Goal: Transaction & Acquisition: Purchase product/service

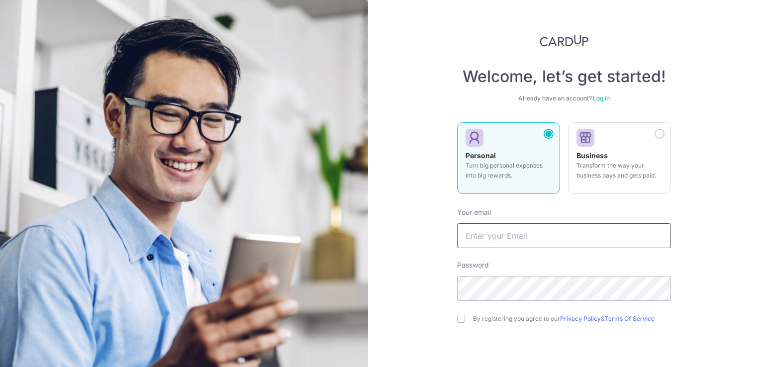
click at [495, 238] on input "text" at bounding box center [564, 235] width 214 height 25
type input "[EMAIL_ADDRESS][DOMAIN_NAME]"
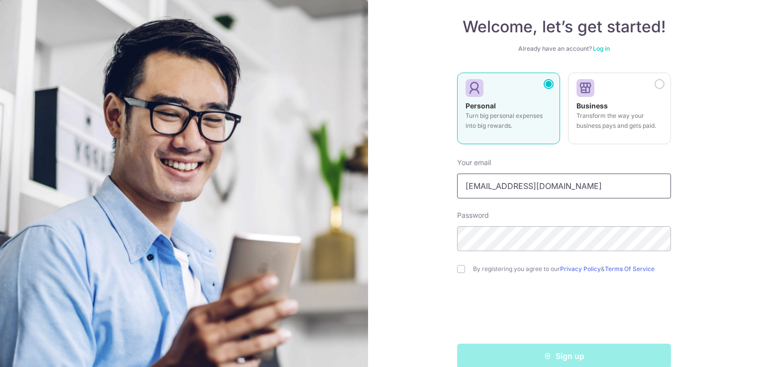
scroll to position [67, 0]
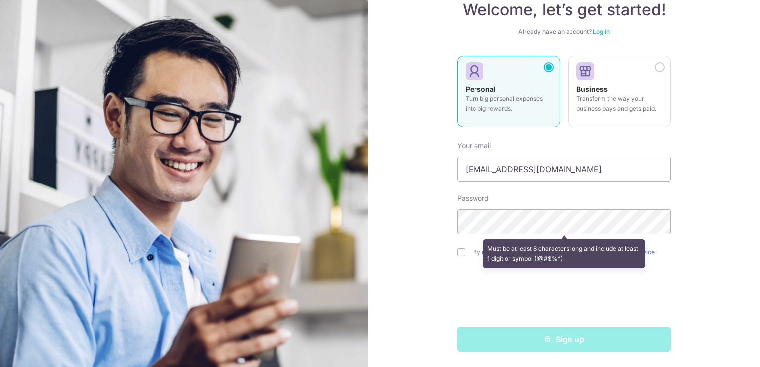
click at [708, 272] on div "Welcome, let’s get started! Already have an account? Log in Personal Turn big p…" at bounding box center [564, 183] width 392 height 367
click at [581, 340] on div "Sign up" at bounding box center [564, 339] width 226 height 25
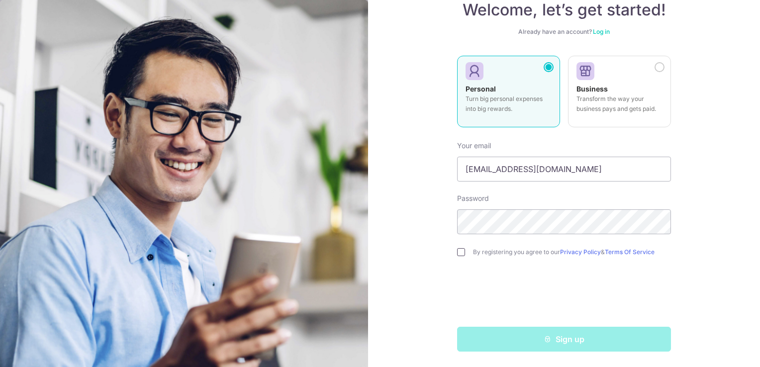
click at [458, 253] on input "checkbox" at bounding box center [461, 252] width 8 height 8
checkbox input "true"
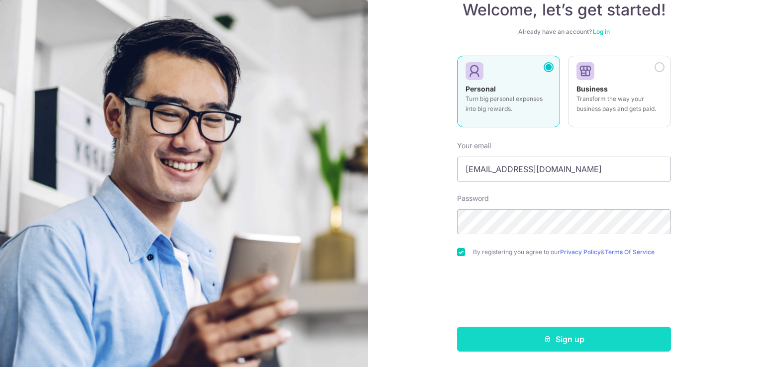
click at [565, 340] on button "Sign up" at bounding box center [564, 339] width 214 height 25
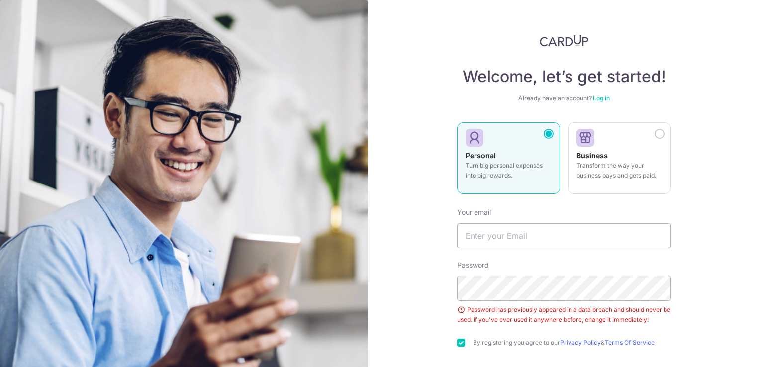
scroll to position [91, 0]
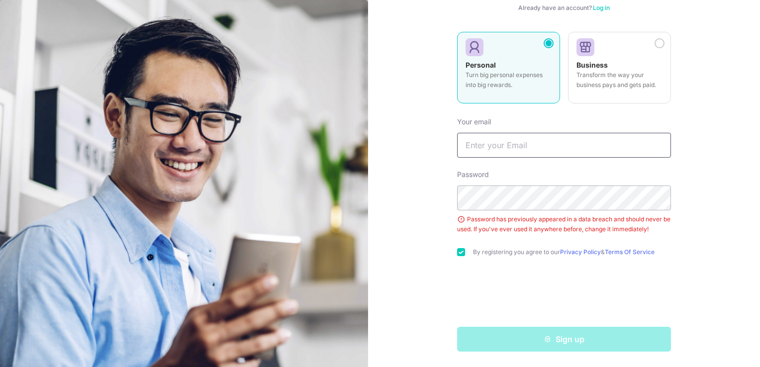
click at [551, 142] on input "text" at bounding box center [564, 145] width 214 height 25
type input "[EMAIL_ADDRESS][DOMAIN_NAME]"
click at [601, 8] on link "Log in" at bounding box center [601, 7] width 17 height 7
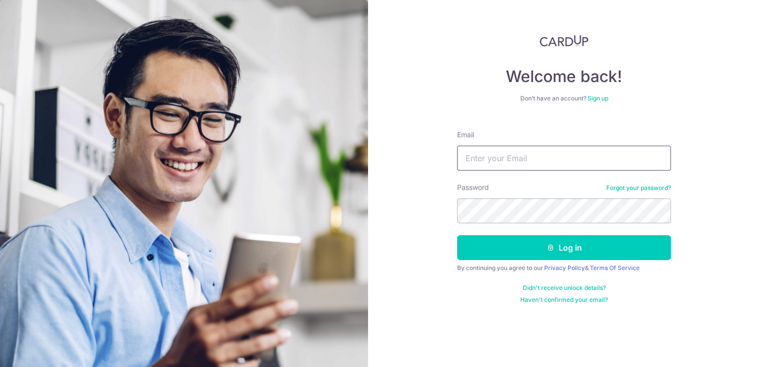
click at [549, 158] on input "Email" at bounding box center [564, 158] width 214 height 25
type input "[EMAIL_ADDRESS][DOMAIN_NAME]"
click at [637, 189] on link "Forgot your password?" at bounding box center [638, 188] width 65 height 8
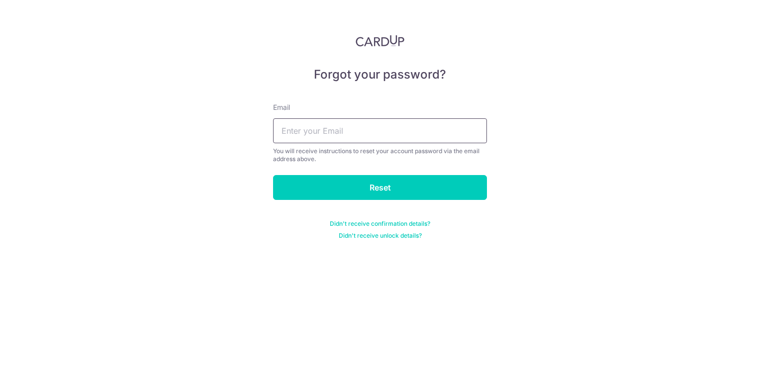
click at [387, 134] on input "text" at bounding box center [380, 130] width 214 height 25
type input "[EMAIL_ADDRESS][DOMAIN_NAME]"
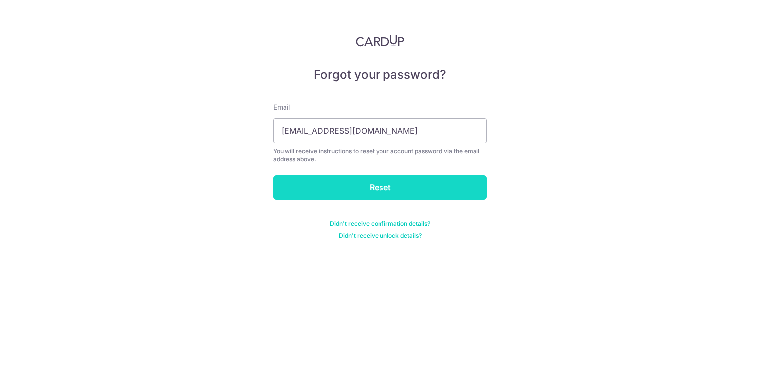
click at [393, 185] on input "Reset" at bounding box center [380, 187] width 214 height 25
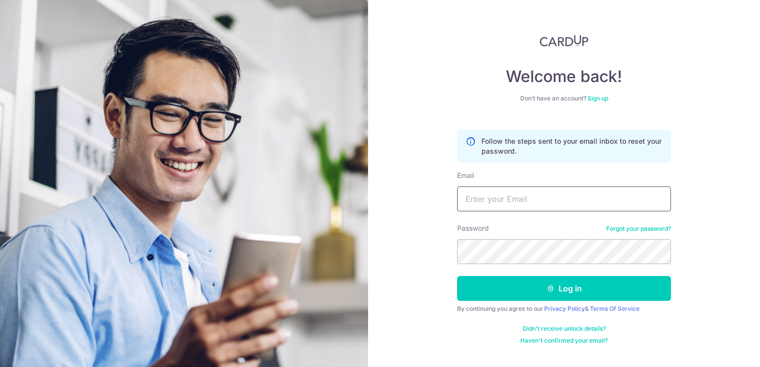
click at [540, 196] on input "Email" at bounding box center [564, 198] width 214 height 25
type input "[EMAIL_ADDRESS][DOMAIN_NAME]"
click at [598, 98] on link "Sign up" at bounding box center [597, 97] width 21 height 7
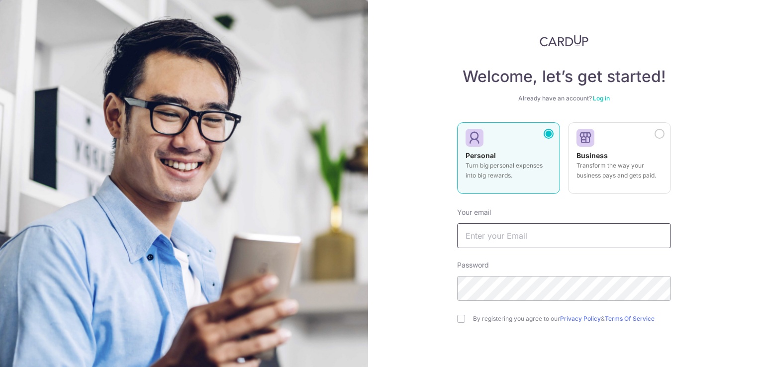
click at [523, 242] on input "text" at bounding box center [564, 235] width 214 height 25
type input "[EMAIL_ADDRESS][DOMAIN_NAME]"
click at [460, 320] on input "checkbox" at bounding box center [461, 319] width 8 height 8
checkbox input "true"
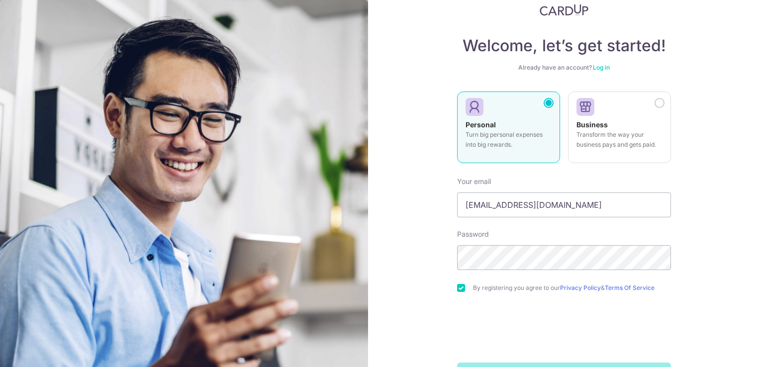
scroll to position [67, 0]
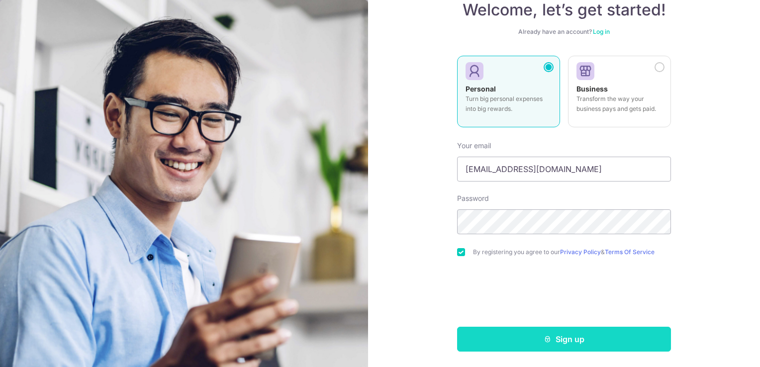
click at [571, 341] on button "Sign up" at bounding box center [564, 339] width 214 height 25
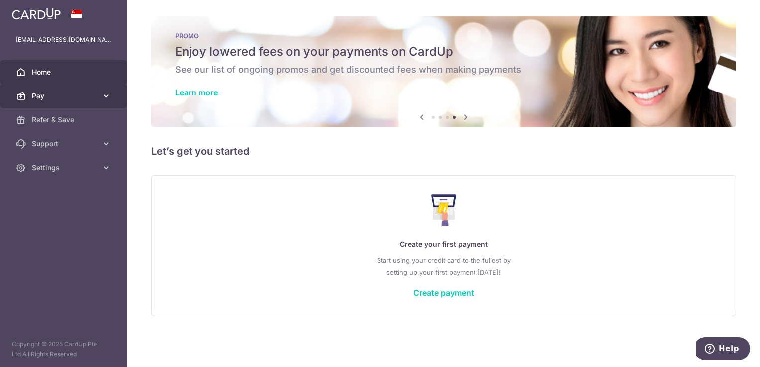
click at [105, 94] on icon at bounding box center [106, 96] width 10 height 10
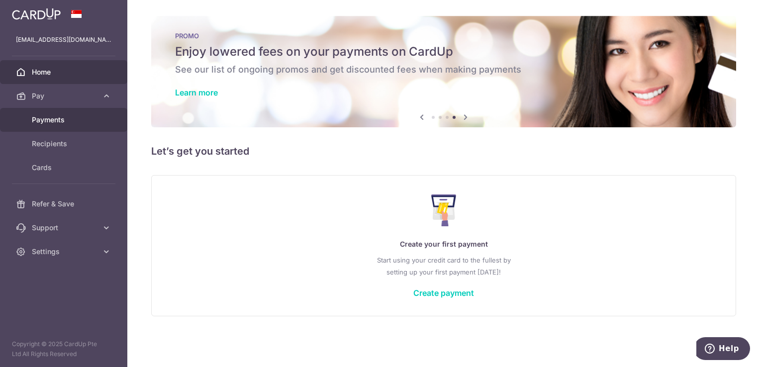
click at [45, 121] on span "Payments" at bounding box center [65, 120] width 66 height 10
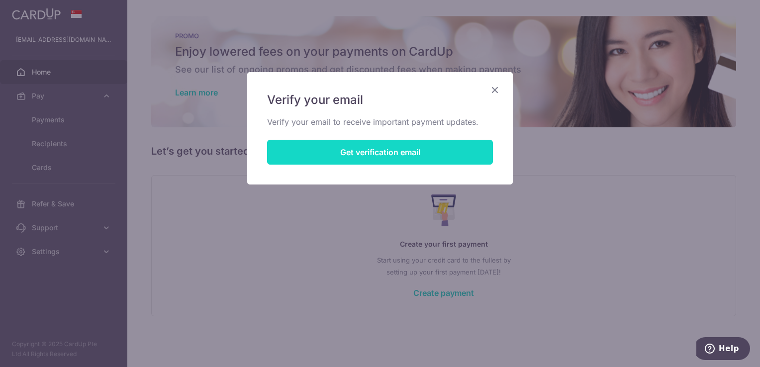
click at [358, 157] on button "Get verification email" at bounding box center [380, 152] width 226 height 25
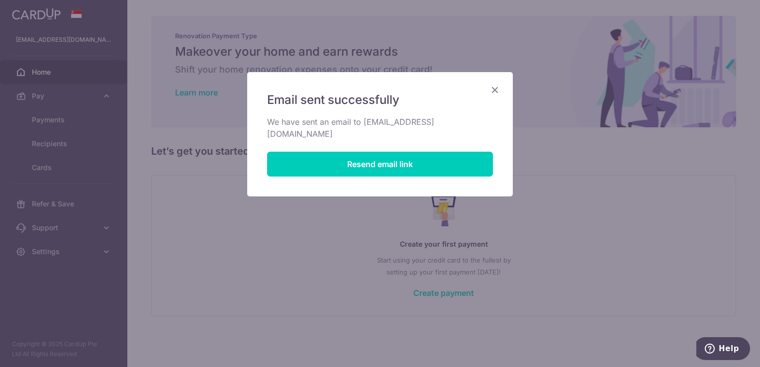
click at [494, 89] on icon "Close" at bounding box center [495, 90] width 12 height 12
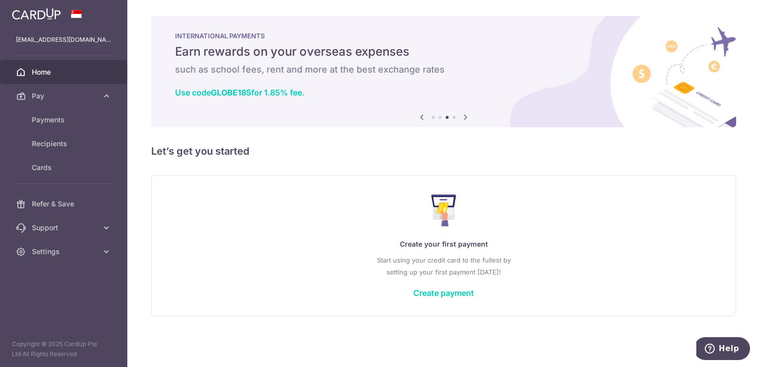
click at [421, 118] on icon at bounding box center [422, 117] width 12 height 12
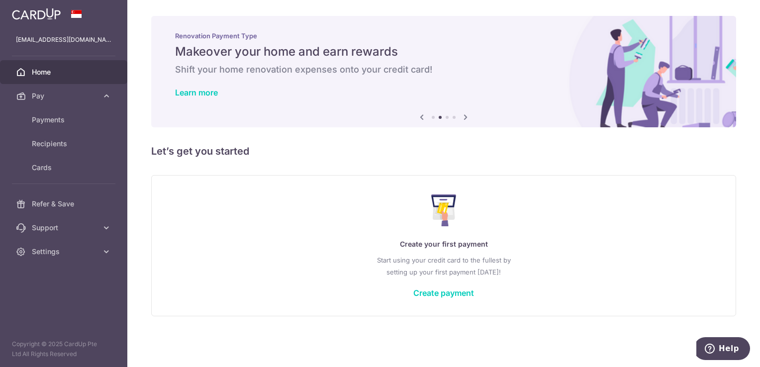
click at [422, 119] on icon at bounding box center [422, 117] width 12 height 12
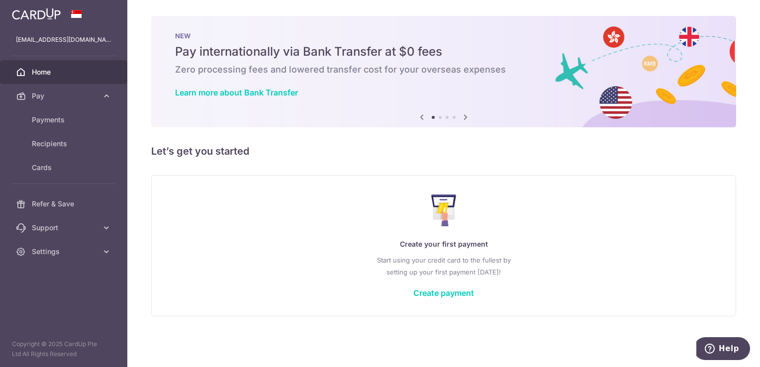
click at [422, 120] on icon at bounding box center [422, 117] width 12 height 12
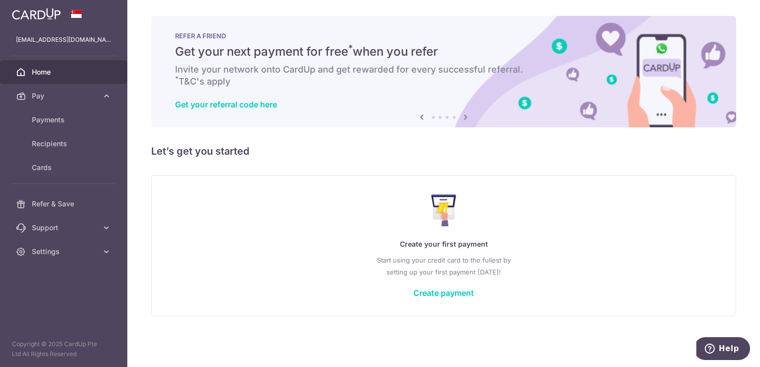
click at [422, 120] on icon at bounding box center [422, 117] width 12 height 12
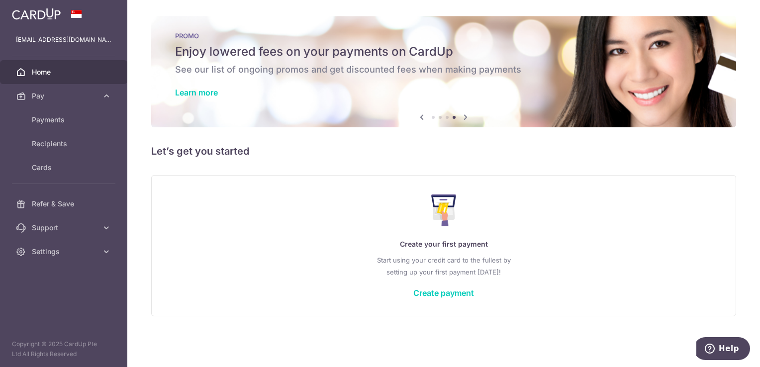
click at [422, 119] on icon at bounding box center [422, 117] width 12 height 12
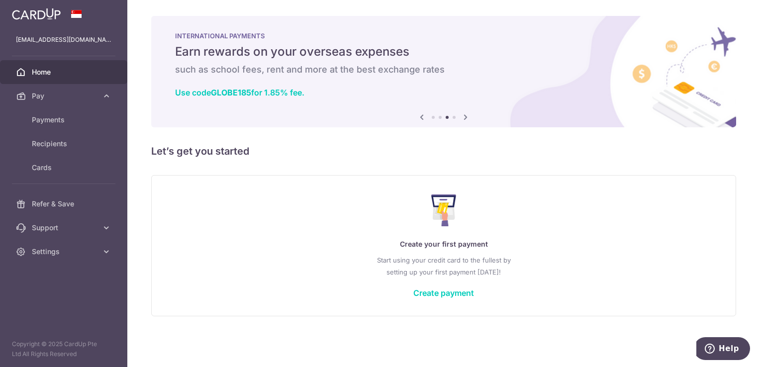
click at [422, 119] on icon at bounding box center [422, 117] width 12 height 12
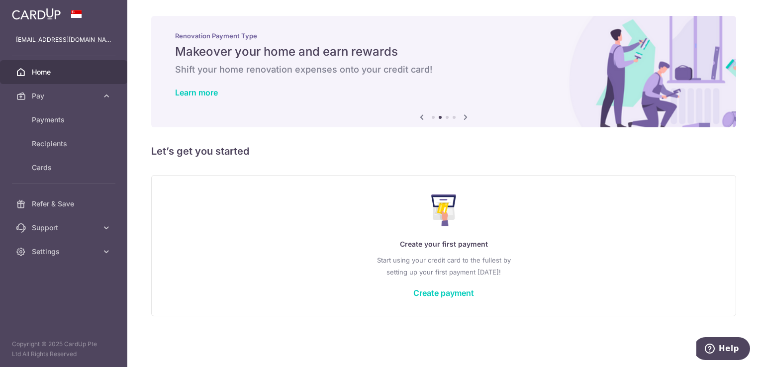
click at [422, 119] on icon at bounding box center [422, 117] width 12 height 12
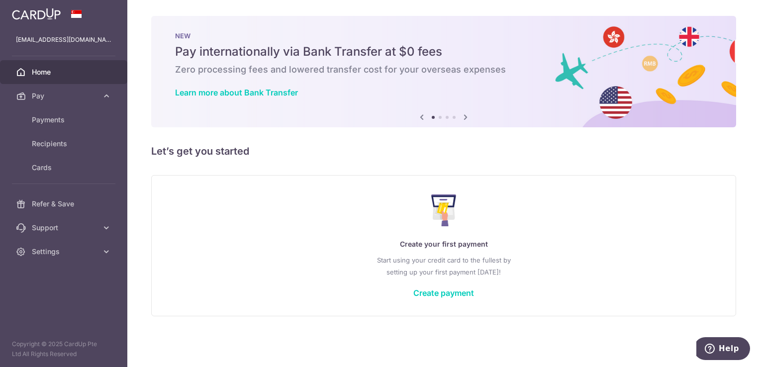
click at [422, 119] on icon at bounding box center [422, 117] width 12 height 12
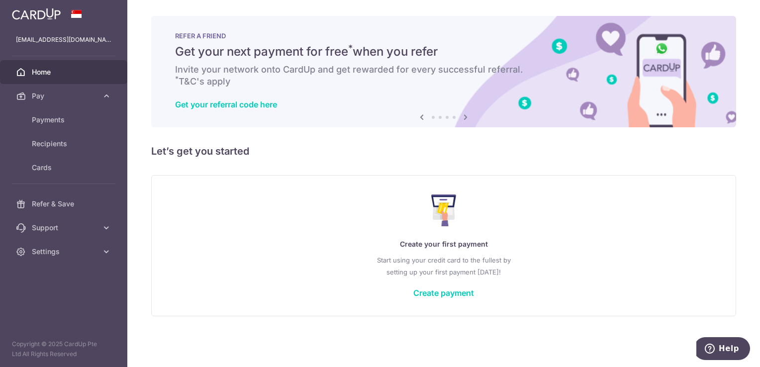
click at [422, 119] on icon at bounding box center [422, 117] width 12 height 12
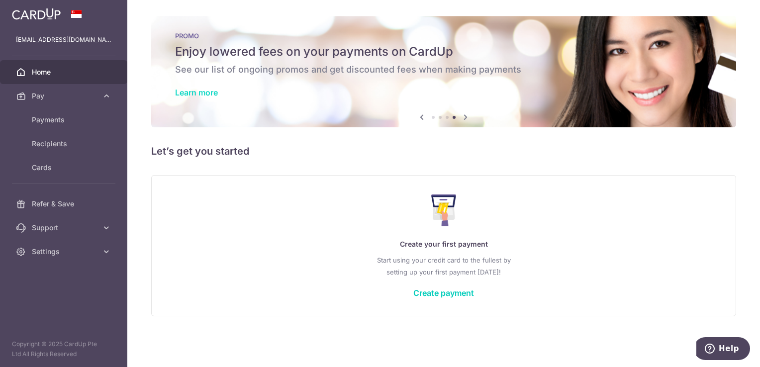
click at [199, 93] on link "Learn more" at bounding box center [196, 93] width 43 height 10
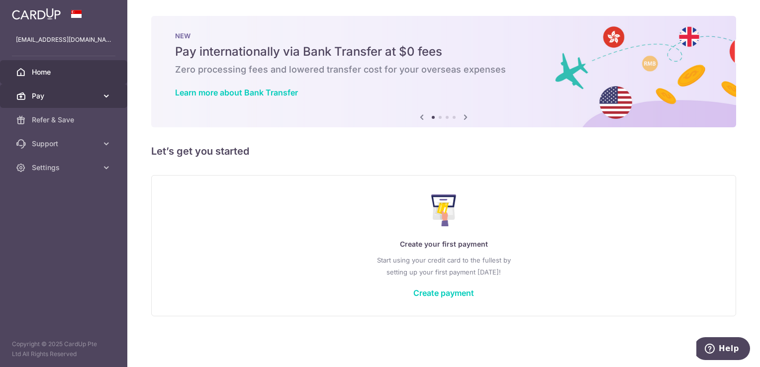
click at [107, 94] on icon at bounding box center [106, 96] width 10 height 10
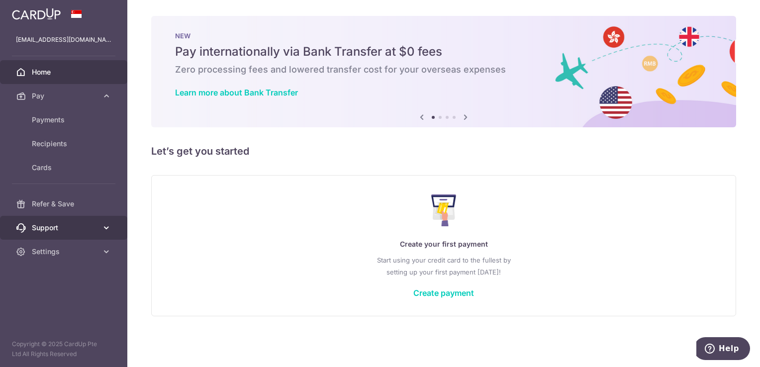
click at [109, 226] on icon at bounding box center [106, 228] width 10 height 10
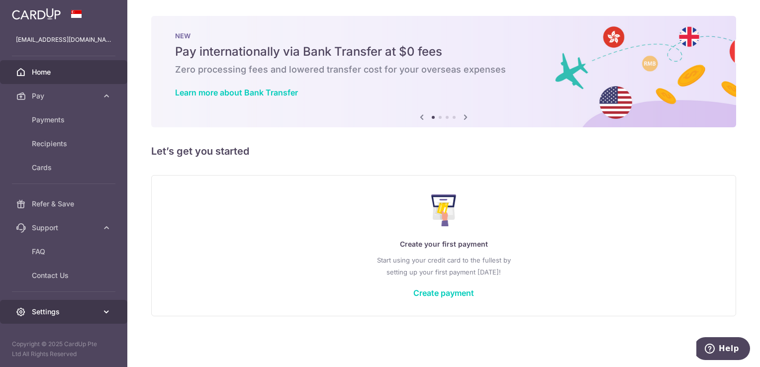
click at [109, 313] on icon at bounding box center [106, 312] width 10 height 10
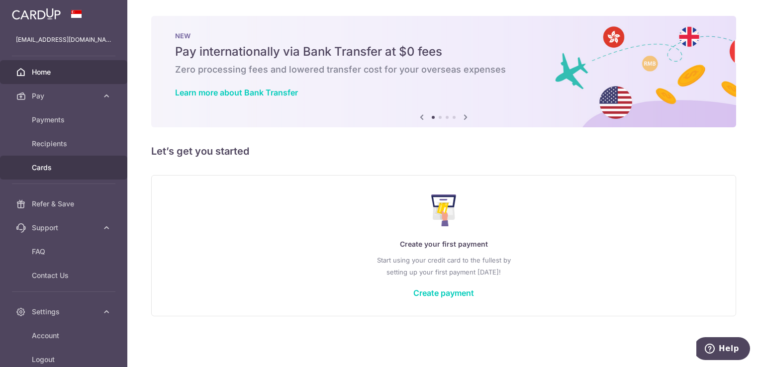
click at [40, 169] on span "Cards" at bounding box center [65, 168] width 66 height 10
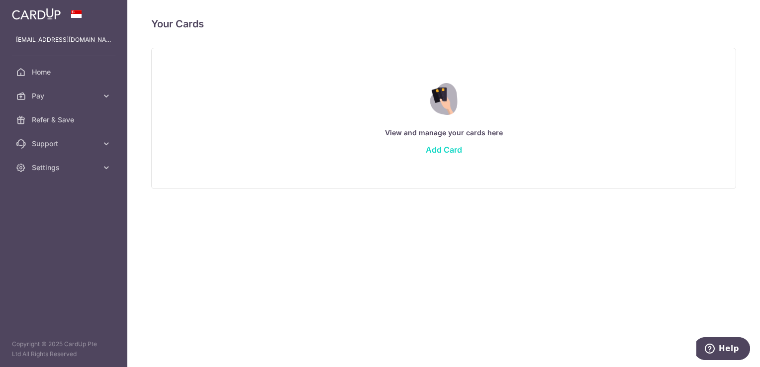
click at [450, 148] on link "Add Card" at bounding box center [444, 150] width 36 height 10
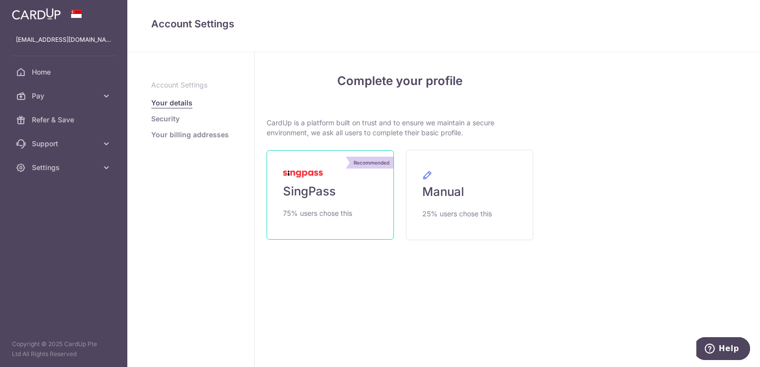
click at [337, 189] on link "Recommended SingPass 75% users chose this" at bounding box center [330, 195] width 127 height 90
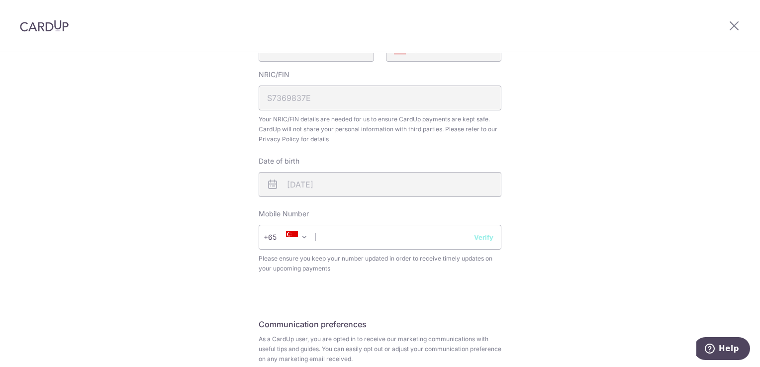
scroll to position [298, 0]
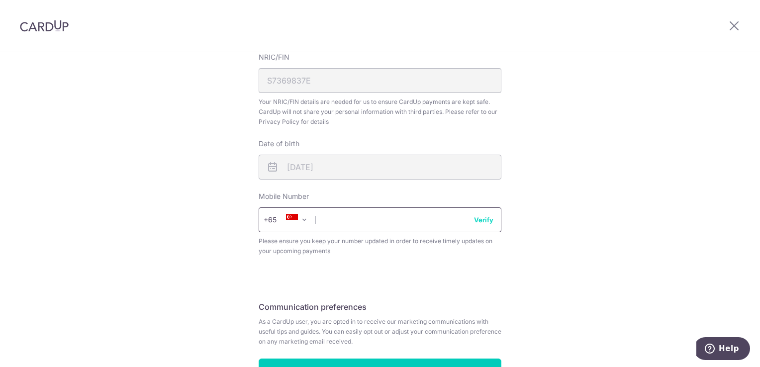
click at [386, 225] on input "text" at bounding box center [380, 219] width 243 height 25
type input "97771857"
click at [481, 221] on button "Verify" at bounding box center [483, 220] width 19 height 10
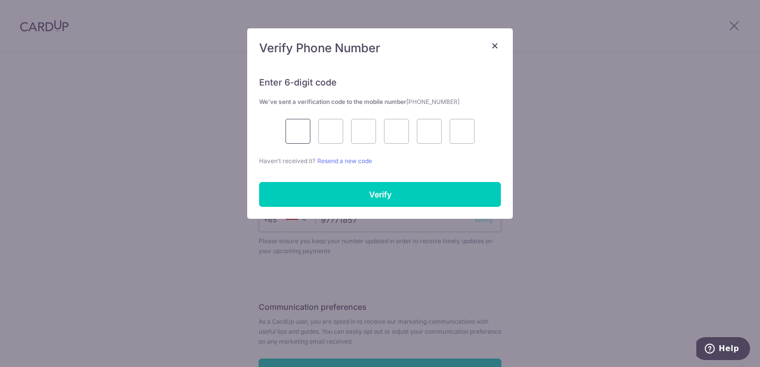
click at [302, 135] on input "text" at bounding box center [297, 131] width 25 height 25
type input "6"
type input "9"
type input "3"
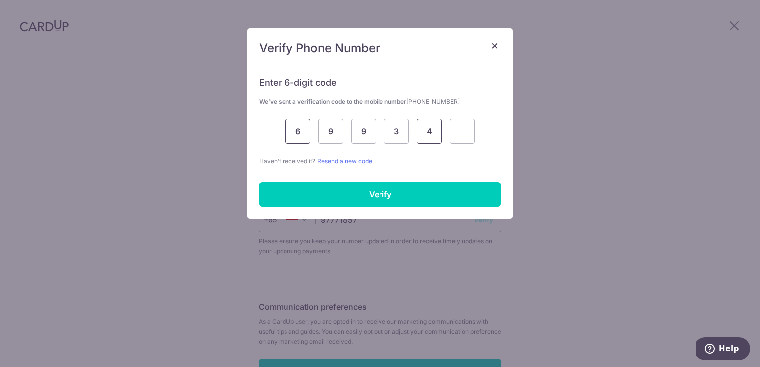
type input "4"
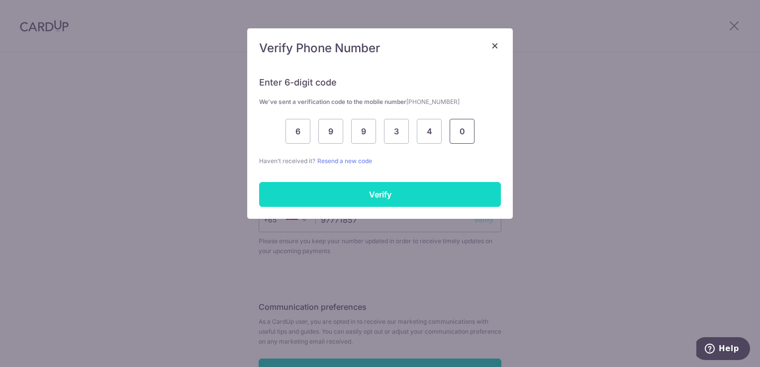
type input "0"
click at [382, 191] on input "Verify" at bounding box center [380, 194] width 242 height 25
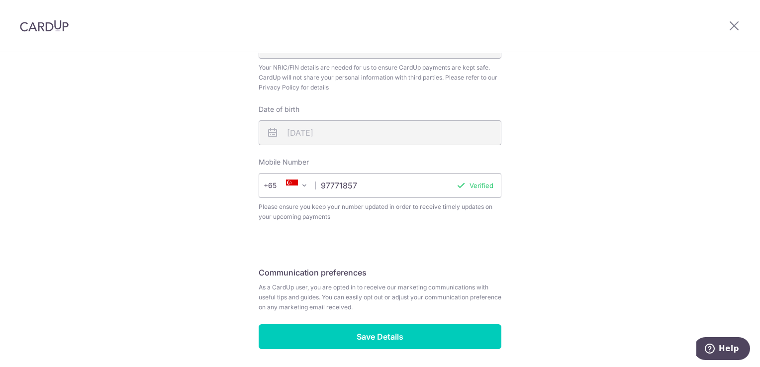
scroll to position [369, 0]
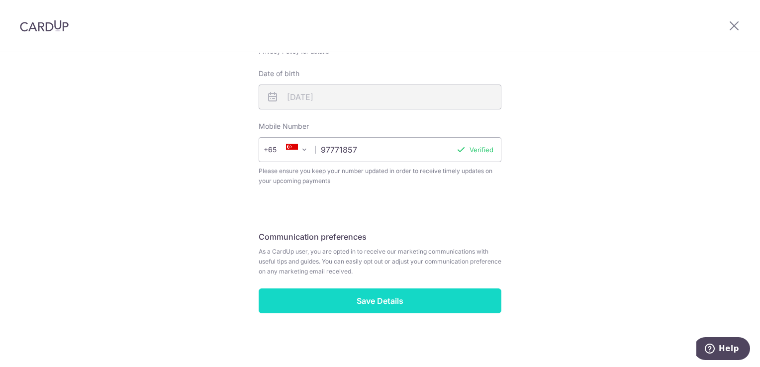
click at [386, 301] on input "Save Details" at bounding box center [380, 300] width 243 height 25
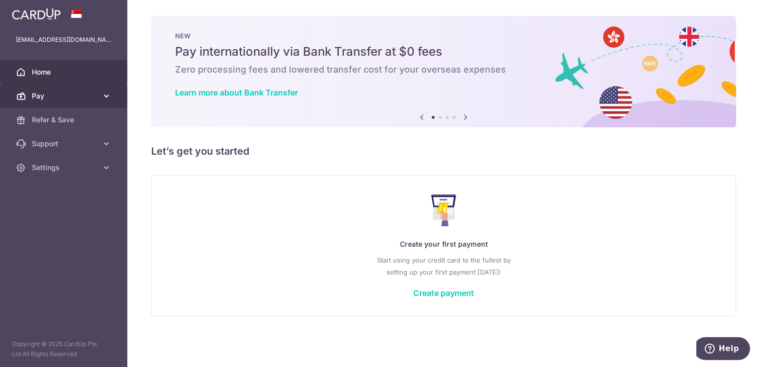
click at [40, 99] on span "Pay" at bounding box center [65, 96] width 66 height 10
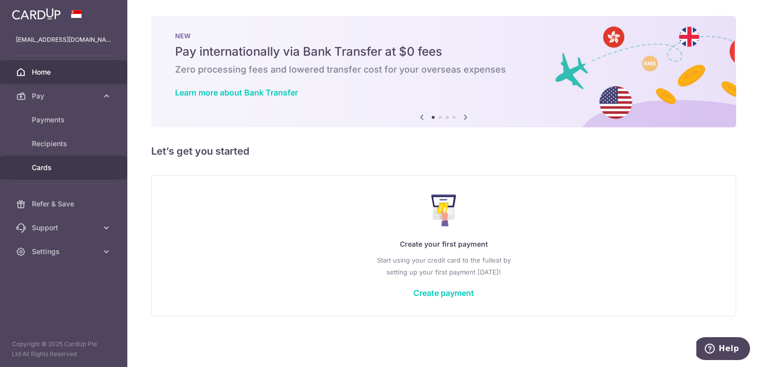
click at [40, 168] on span "Cards" at bounding box center [65, 168] width 66 height 10
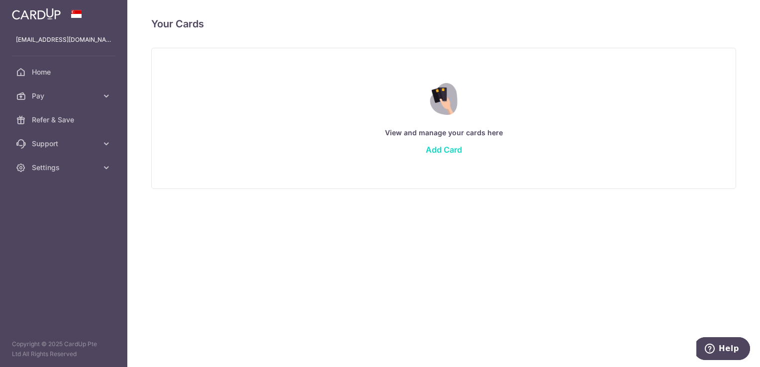
click at [441, 148] on link "Add Card" at bounding box center [444, 150] width 36 height 10
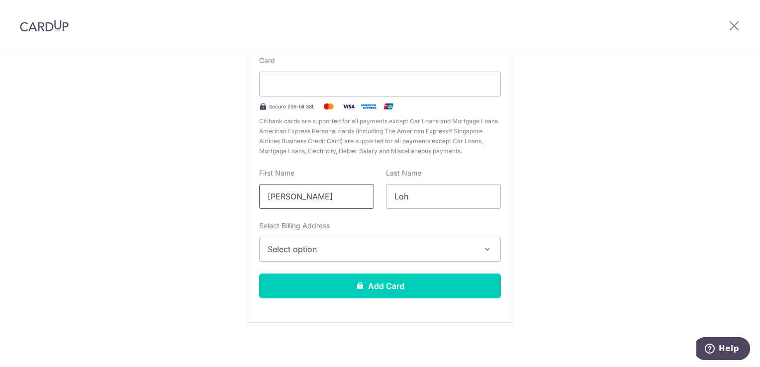
scroll to position [102, 0]
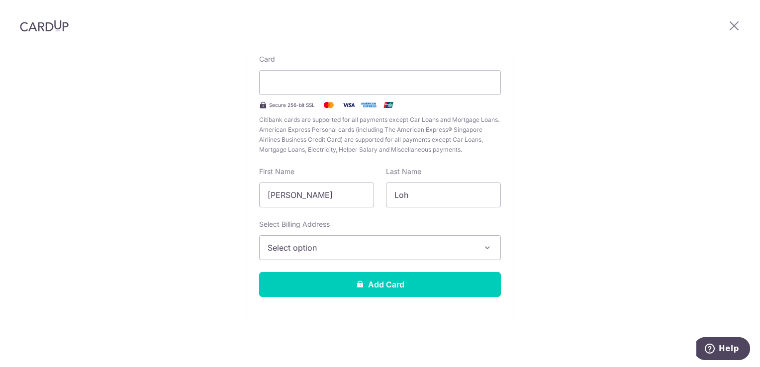
click at [365, 248] on span "Select option" at bounding box center [371, 248] width 207 height 12
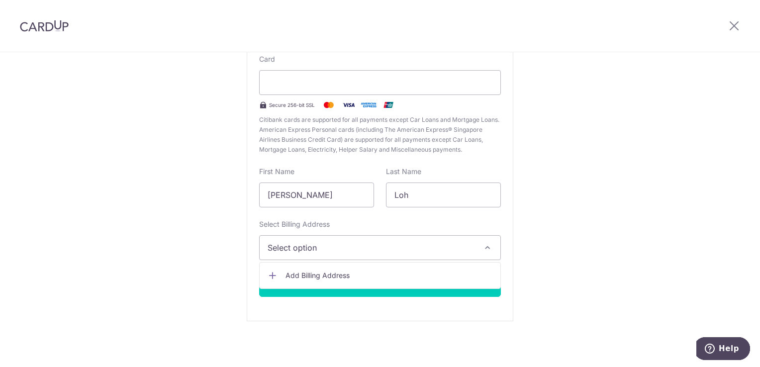
click at [339, 274] on span "Add Billing Address" at bounding box center [388, 276] width 207 height 10
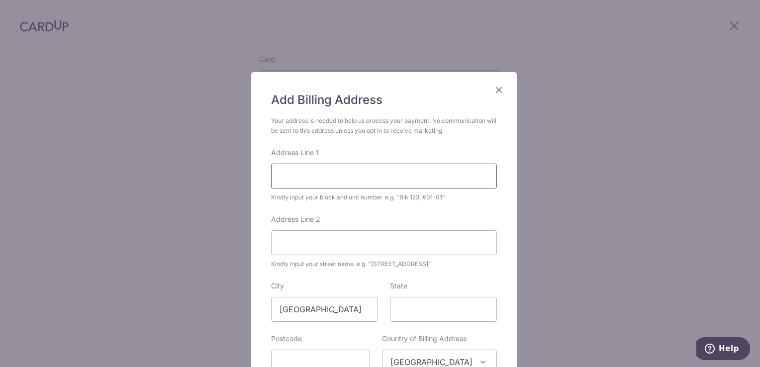
click at [368, 180] on input "Address Line 1" at bounding box center [384, 176] width 226 height 25
type input "12A HOUGANG ST11"
type input "#03-57 THE MINTON"
type input "WP KUALA LUMPUR"
type input "534074"
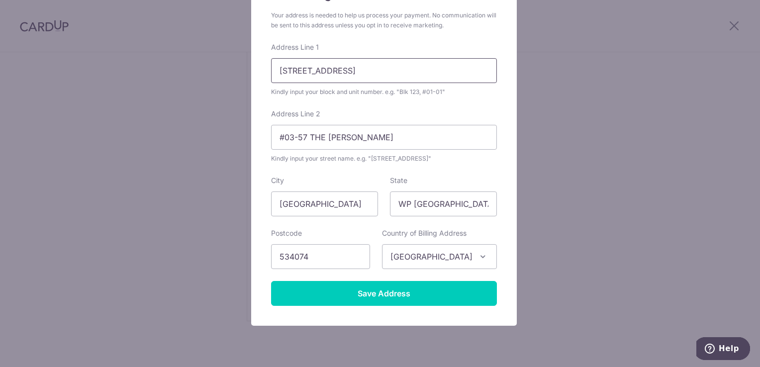
scroll to position [106, 0]
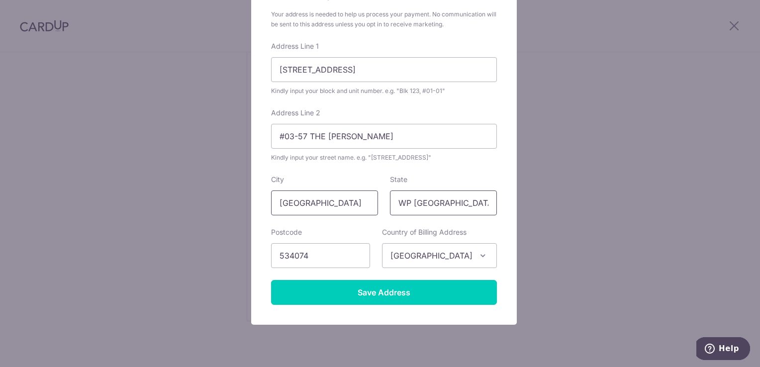
drag, startPoint x: 487, startPoint y: 200, endPoint x: 368, endPoint y: 197, distance: 119.4
click at [368, 197] on div "City Singapore State WP KUALA LUMPUR" at bounding box center [384, 195] width 238 height 41
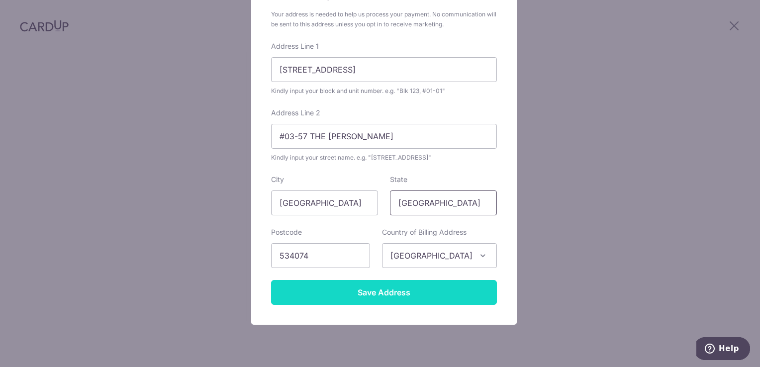
type input "SINGAPORE"
click at [380, 293] on input "Save Address" at bounding box center [384, 292] width 226 height 25
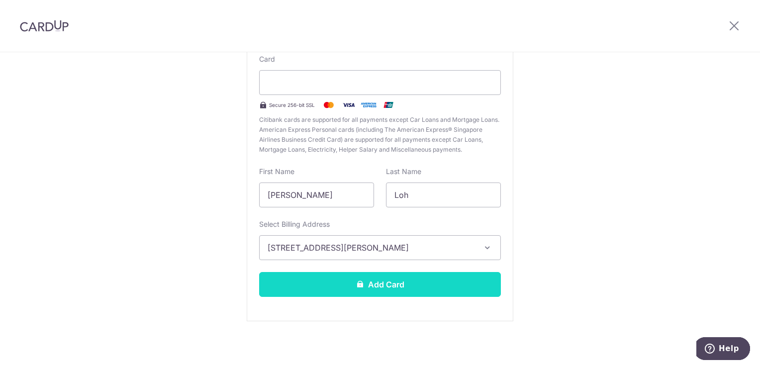
click at [379, 288] on button "Add Card" at bounding box center [380, 284] width 242 height 25
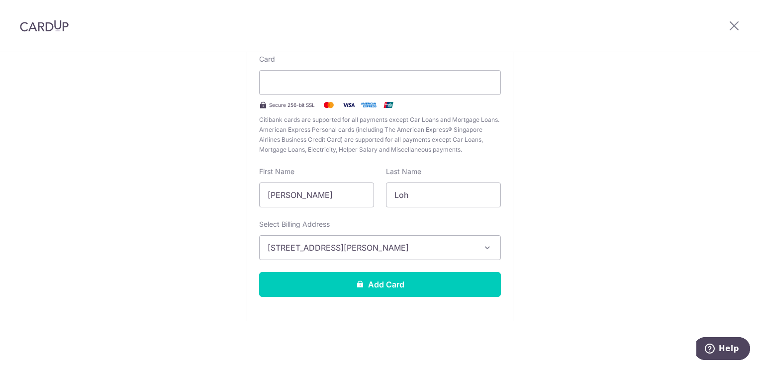
scroll to position [102, 0]
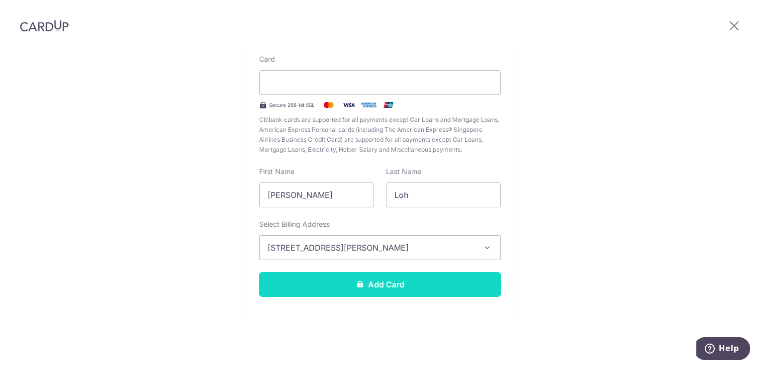
click at [389, 284] on button "Add Card" at bounding box center [380, 284] width 242 height 25
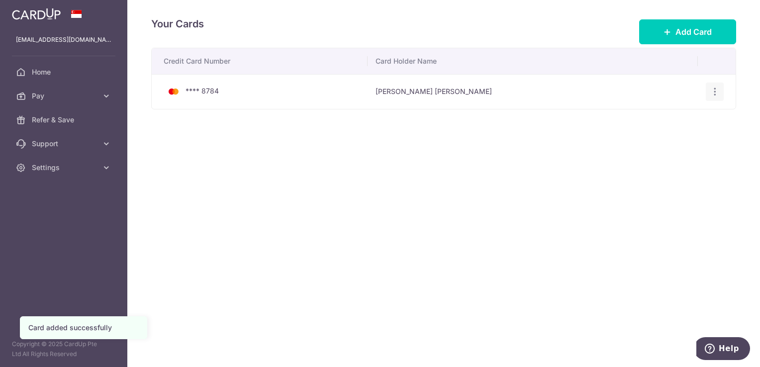
click at [718, 90] on icon "button" at bounding box center [715, 92] width 10 height 10
click at [398, 182] on div "Your Cards Add Card Credit Card Number Card Holder Name **** 8784 Sook [PERSON_…" at bounding box center [443, 183] width 633 height 367
click at [67, 95] on span "Pay" at bounding box center [65, 96] width 66 height 10
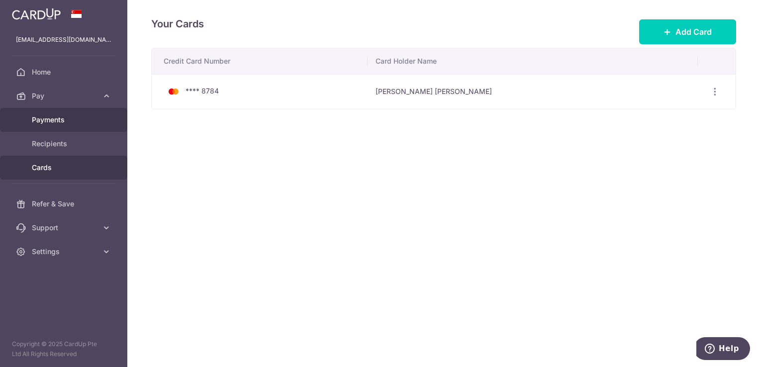
click at [57, 120] on span "Payments" at bounding box center [65, 120] width 66 height 10
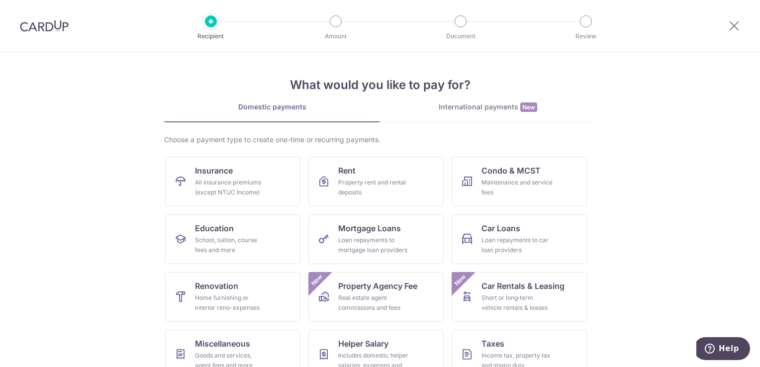
click at [477, 108] on div "International payments New" at bounding box center [488, 107] width 216 height 10
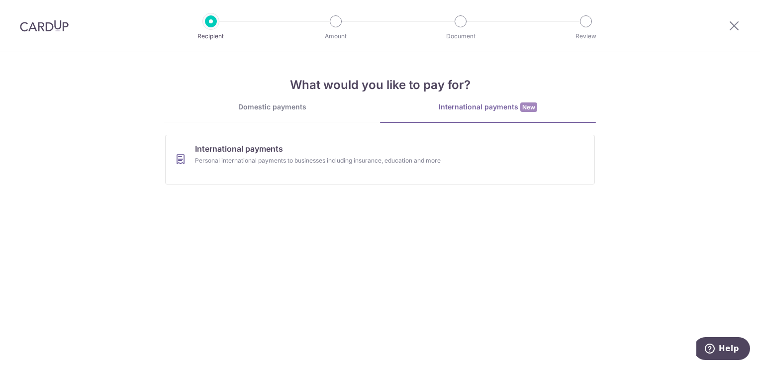
click at [266, 108] on div "Domestic payments" at bounding box center [272, 107] width 216 height 10
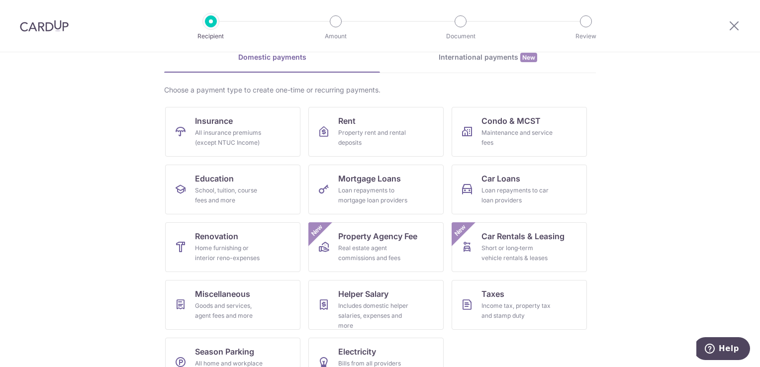
scroll to position [78, 0]
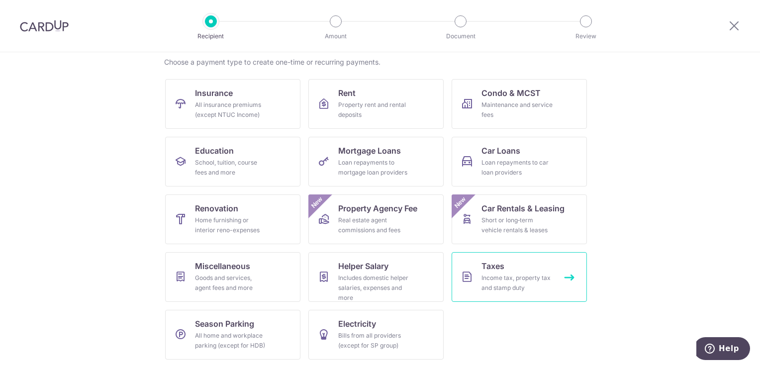
click at [515, 280] on div "Income tax, property tax and stamp duty" at bounding box center [517, 283] width 72 height 20
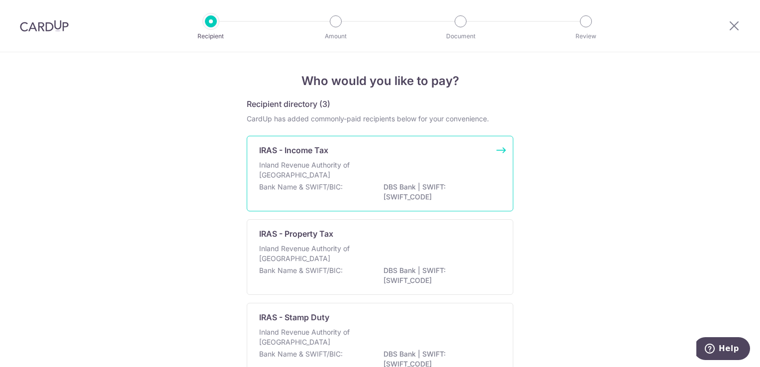
click at [299, 174] on p "Inland Revenue Authority of Singapore" at bounding box center [311, 170] width 105 height 20
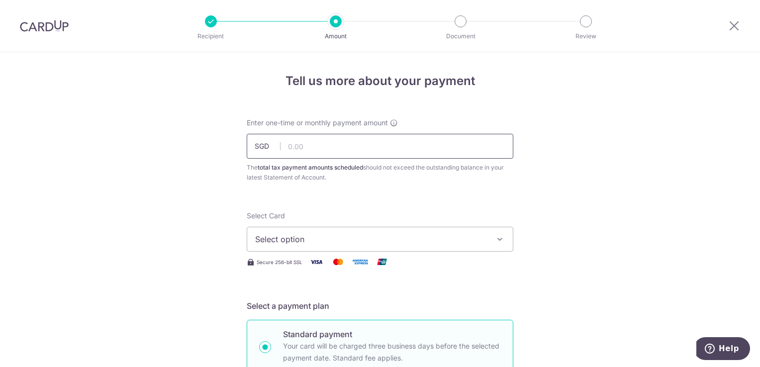
click at [365, 145] on input "text" at bounding box center [380, 146] width 267 height 25
paste input "3430.5"
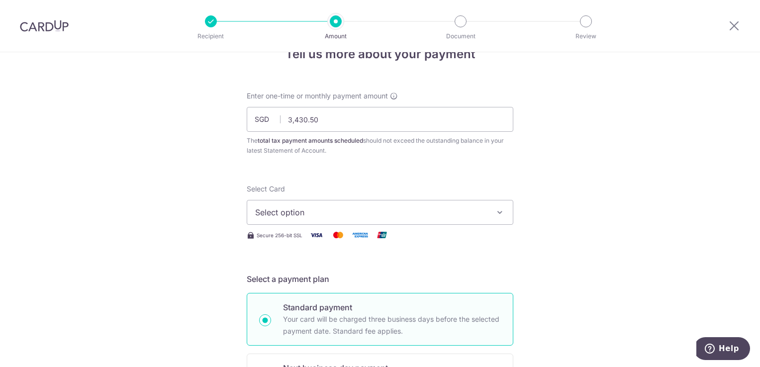
scroll to position [50, 0]
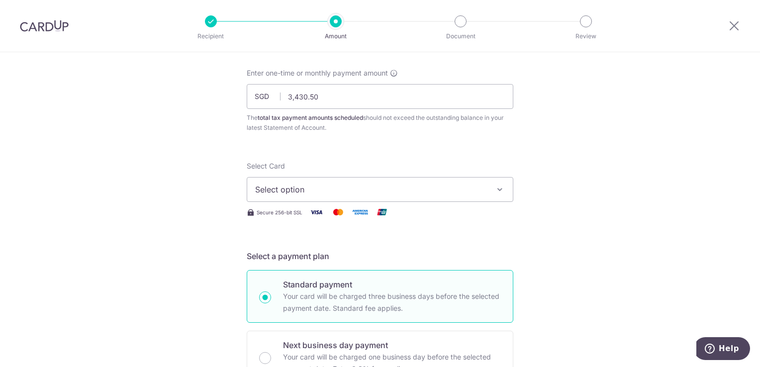
click at [427, 193] on span "Select option" at bounding box center [371, 190] width 232 height 12
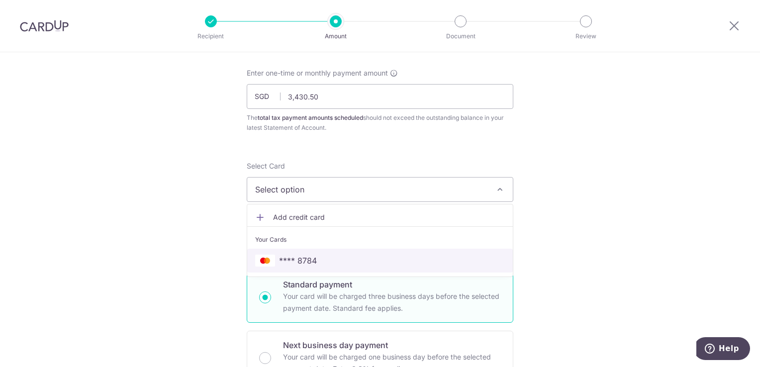
drag, startPoint x: 292, startPoint y: 259, endPoint x: 333, endPoint y: 256, distance: 40.9
click at [292, 259] on span "**** 8784" at bounding box center [298, 261] width 38 height 12
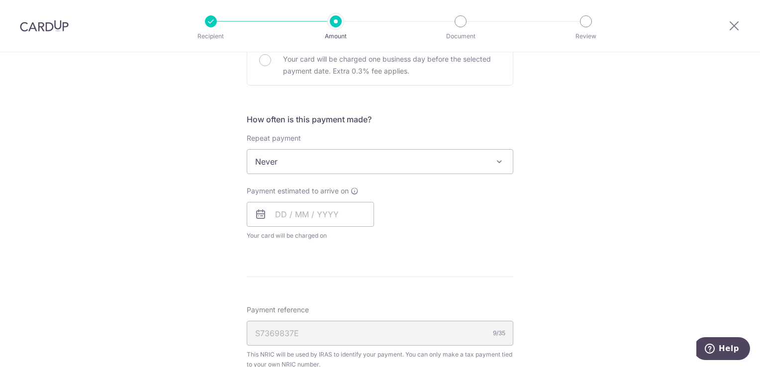
scroll to position [348, 0]
click at [410, 163] on span "Never" at bounding box center [380, 161] width 266 height 24
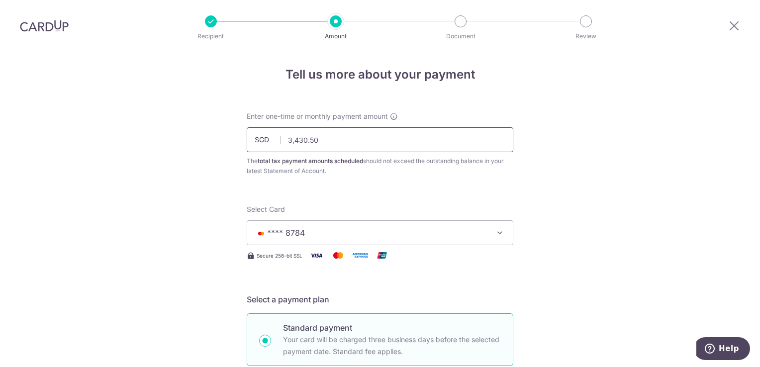
scroll to position [0, 0]
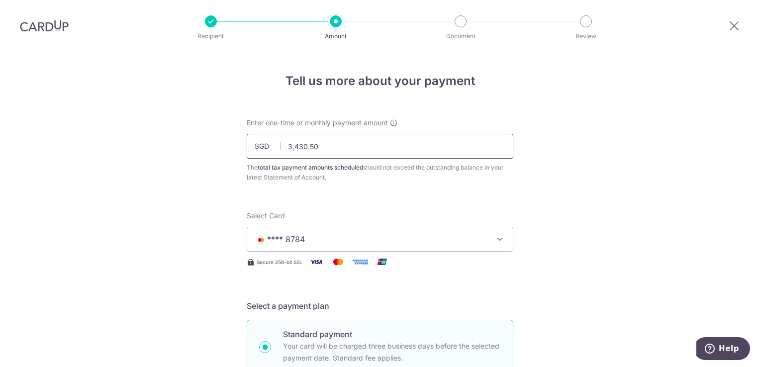
drag, startPoint x: 287, startPoint y: 145, endPoint x: 251, endPoint y: 143, distance: 36.9
click at [251, 143] on input "3,430.50" at bounding box center [380, 146] width 267 height 25
type input "1,000.00"
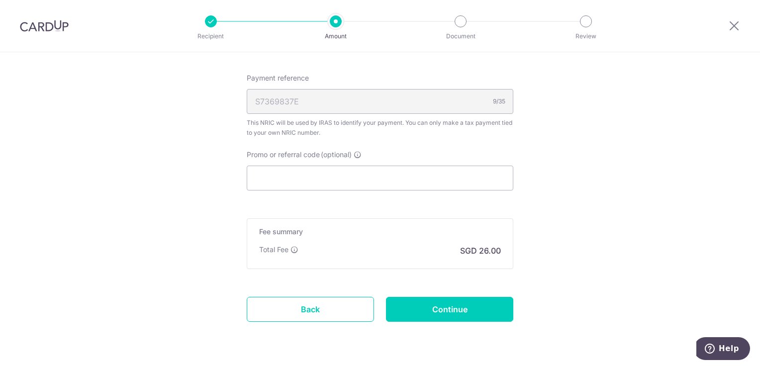
scroll to position [597, 0]
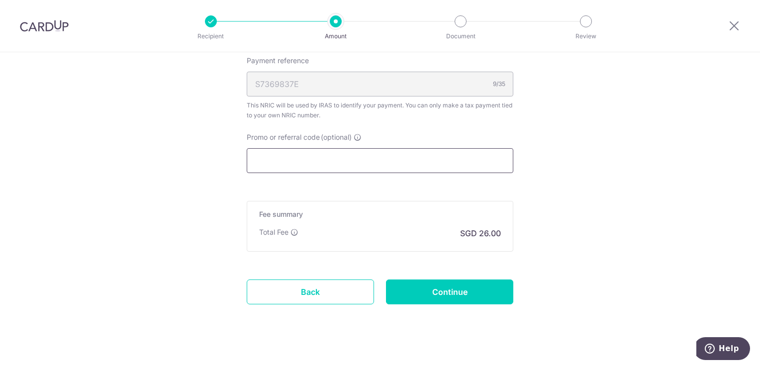
click at [340, 154] on input "Promo or referral code (optional)" at bounding box center [380, 160] width 267 height 25
paste input "VTAX25R"
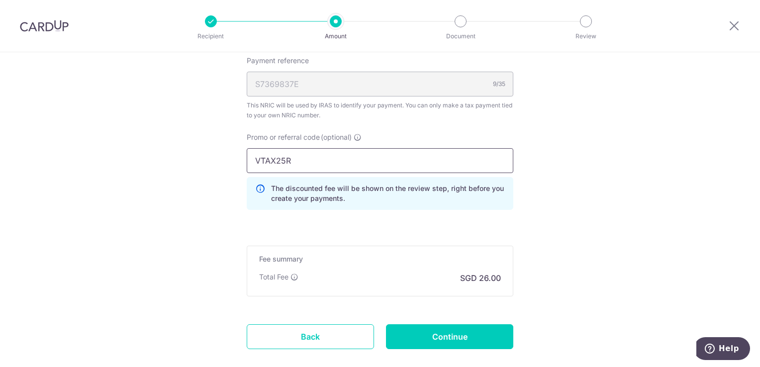
type input "VTAX25R"
click at [486, 158] on input "VTAX25R" at bounding box center [380, 160] width 267 height 25
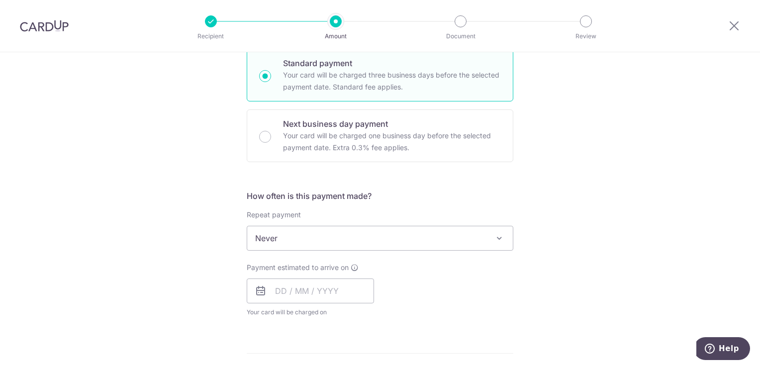
scroll to position [304, 0]
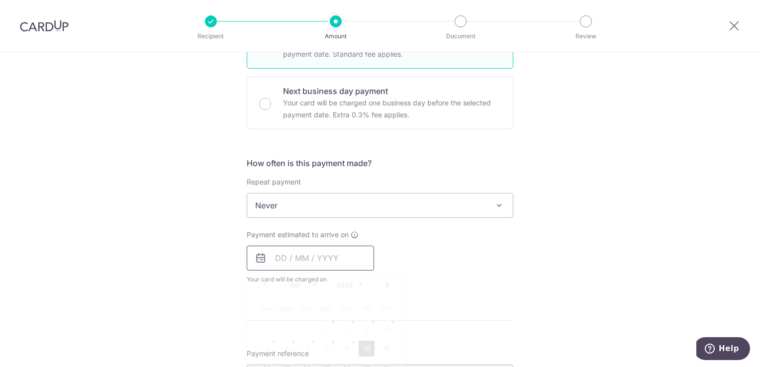
click at [282, 257] on input "text" at bounding box center [310, 258] width 127 height 25
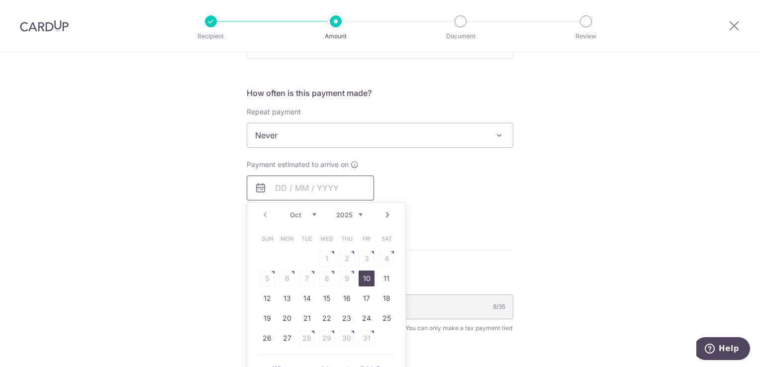
scroll to position [403, 0]
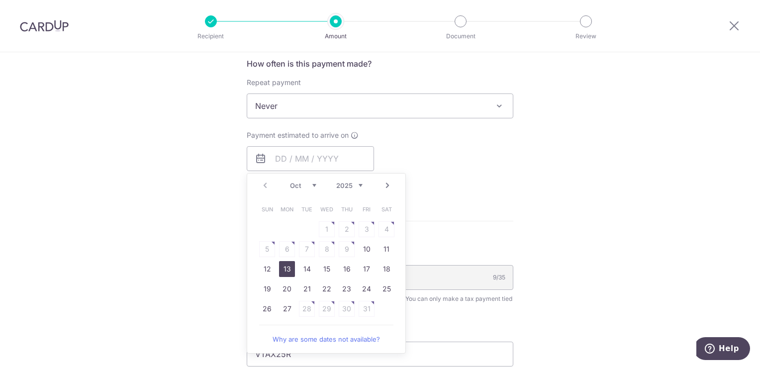
click at [286, 268] on link "13" at bounding box center [287, 269] width 16 height 16
type input "13/10/2025"
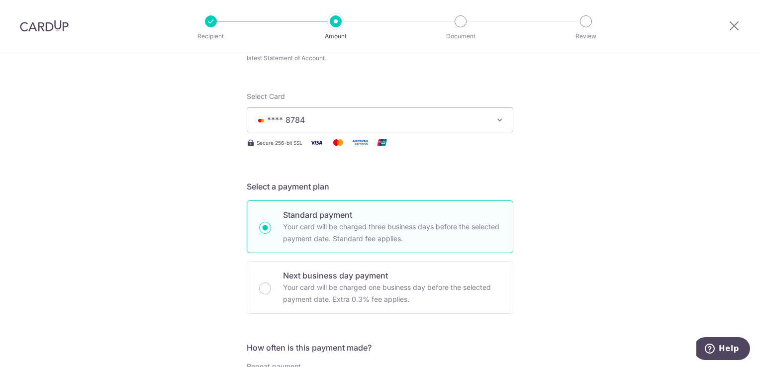
scroll to position [0, 0]
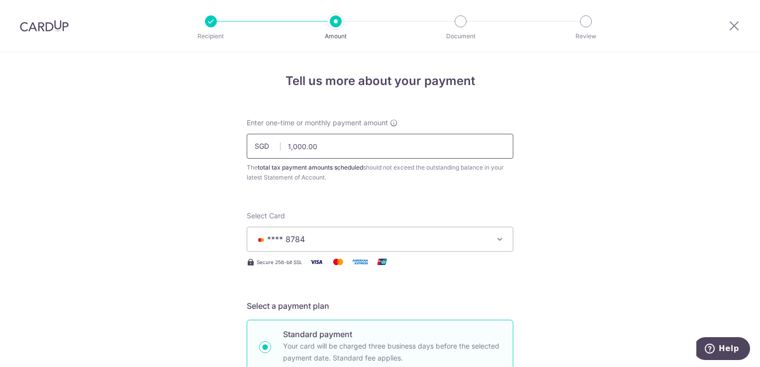
click at [288, 145] on input "1,000.00" at bounding box center [380, 146] width 267 height 25
type input "2,000.00"
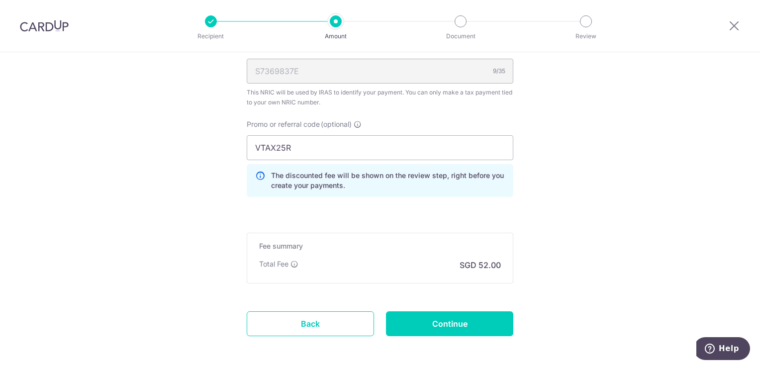
scroll to position [692, 0]
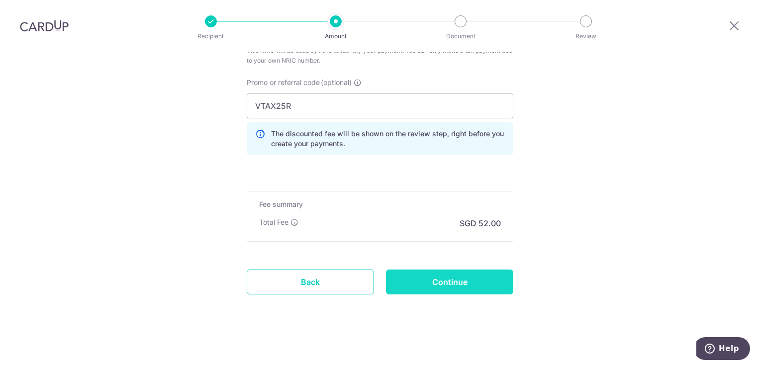
click at [489, 282] on input "Continue" at bounding box center [449, 282] width 127 height 25
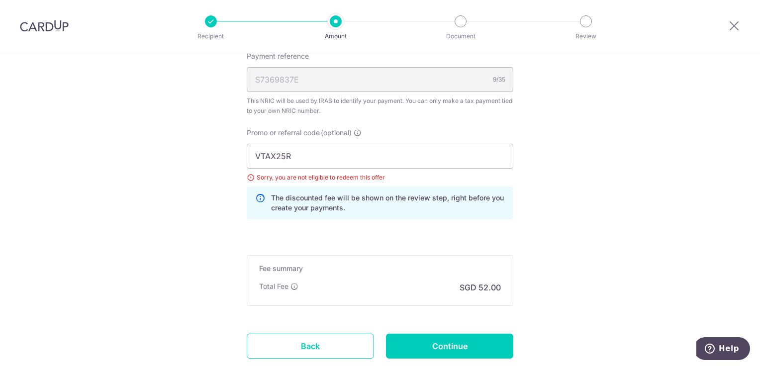
scroll to position [706, 0]
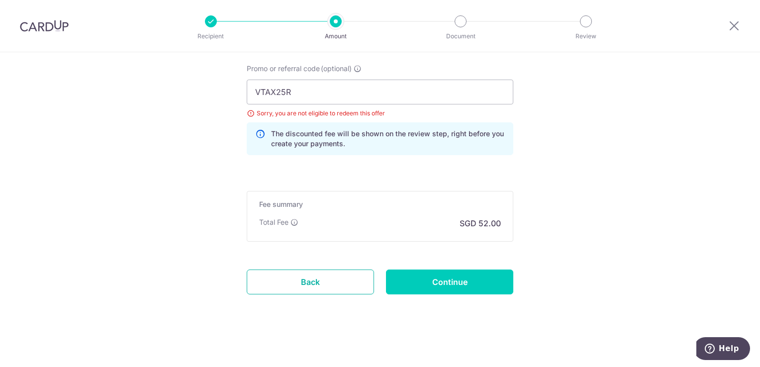
drag, startPoint x: 318, startPoint y: 283, endPoint x: 430, endPoint y: 57, distance: 252.7
click at [318, 283] on link "Back" at bounding box center [310, 282] width 127 height 25
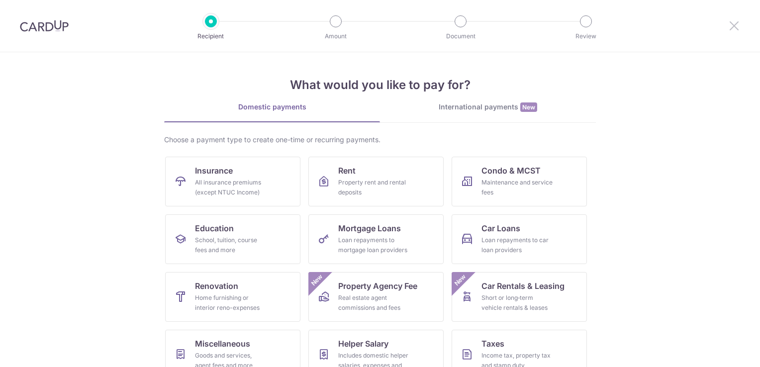
click at [733, 27] on icon at bounding box center [734, 25] width 12 height 12
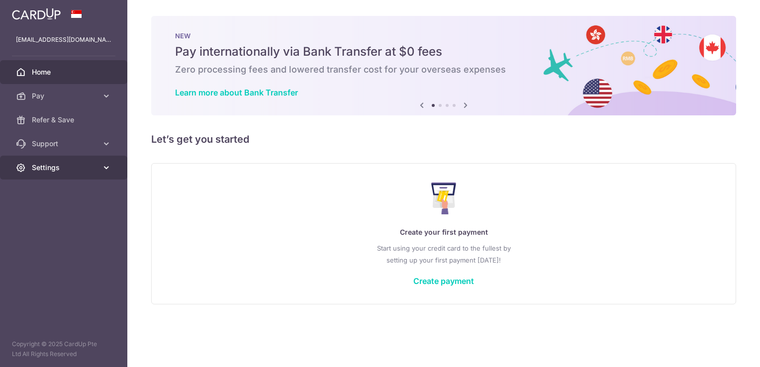
click at [51, 168] on span "Settings" at bounding box center [65, 168] width 66 height 10
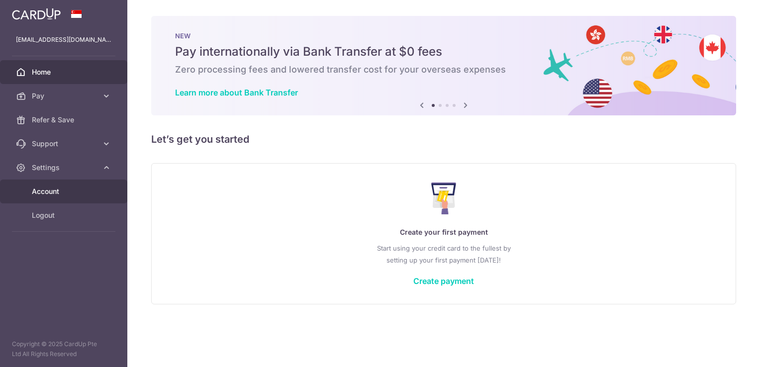
click at [55, 191] on span "Account" at bounding box center [65, 191] width 66 height 10
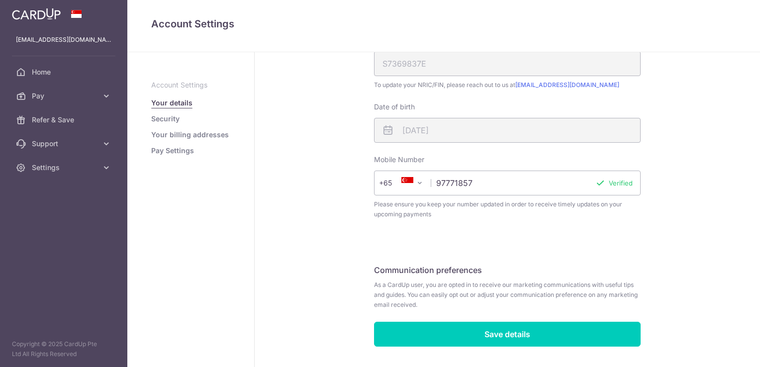
scroll to position [221, 0]
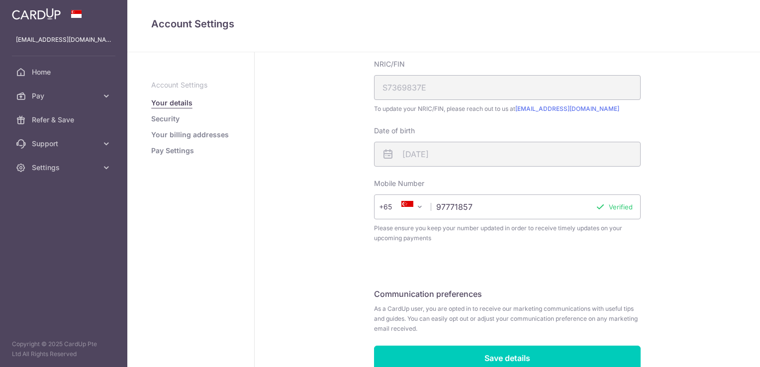
click at [161, 120] on link "Security" at bounding box center [165, 119] width 28 height 10
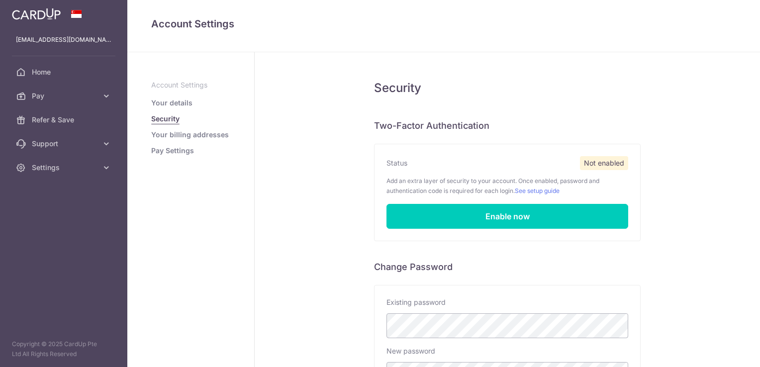
click at [166, 136] on link "Your billing addresses" at bounding box center [190, 135] width 78 height 10
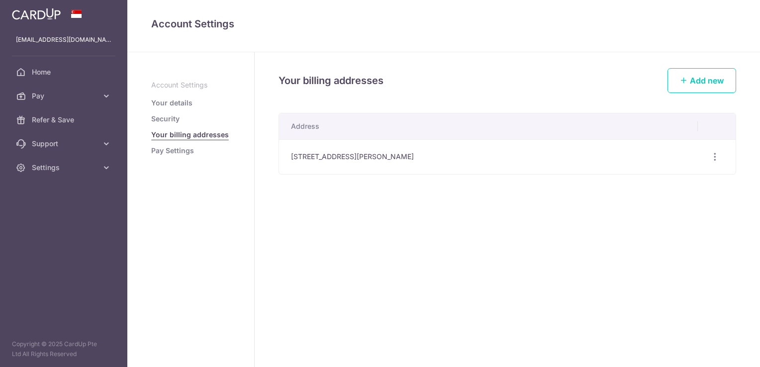
click at [169, 148] on link "Pay Settings" at bounding box center [172, 151] width 43 height 10
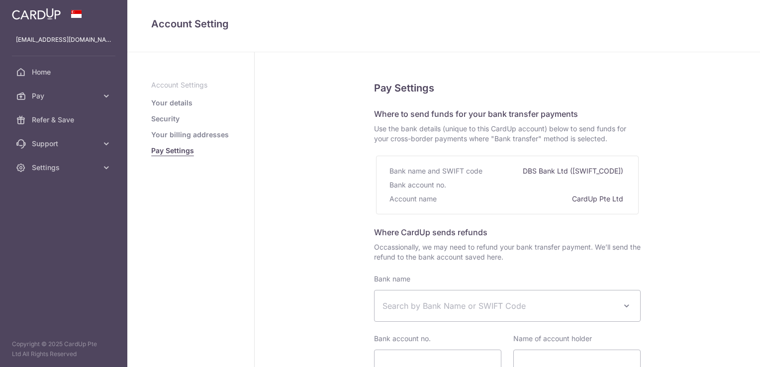
select select
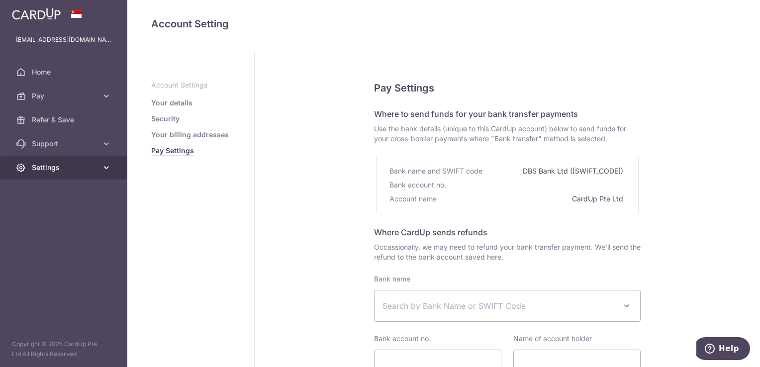
click at [106, 166] on icon at bounding box center [106, 168] width 10 height 10
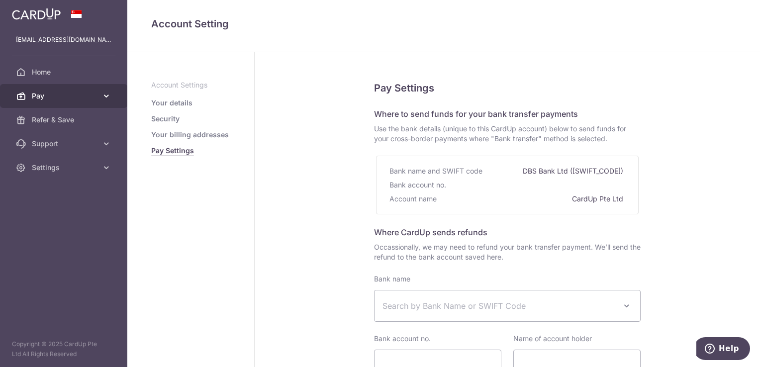
click at [107, 93] on icon at bounding box center [106, 96] width 10 height 10
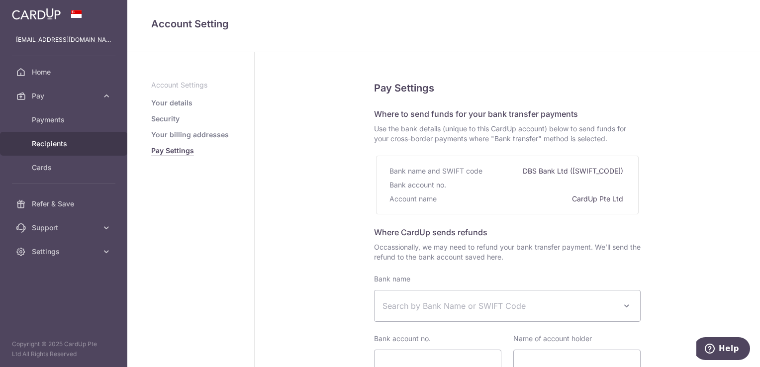
click at [53, 144] on span "Recipients" at bounding box center [65, 144] width 66 height 10
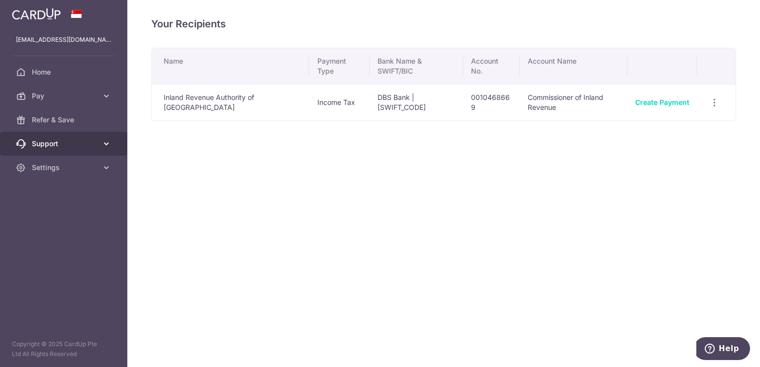
click at [70, 147] on span "Support" at bounding box center [65, 144] width 66 height 10
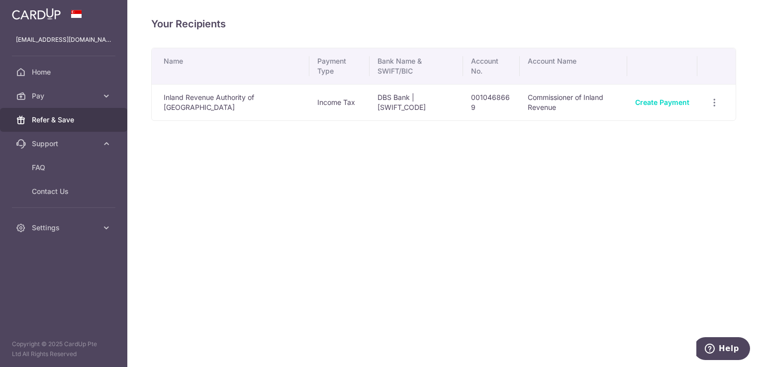
click at [68, 123] on span "Refer & Save" at bounding box center [65, 120] width 66 height 10
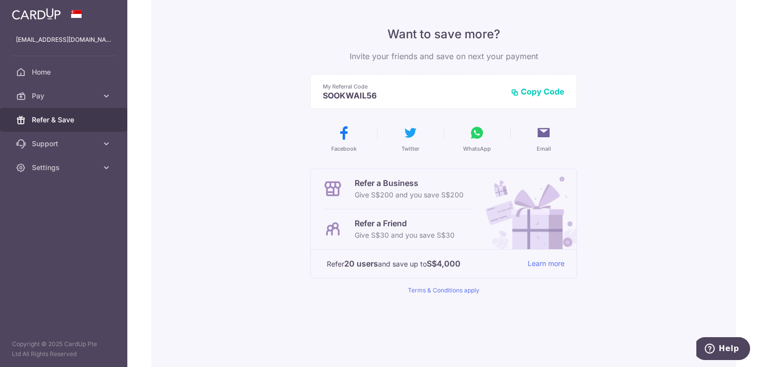
scroll to position [99, 0]
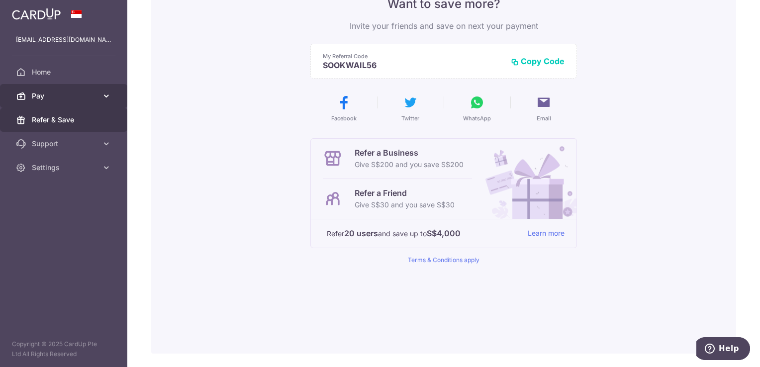
click at [40, 95] on span "Pay" at bounding box center [65, 96] width 66 height 10
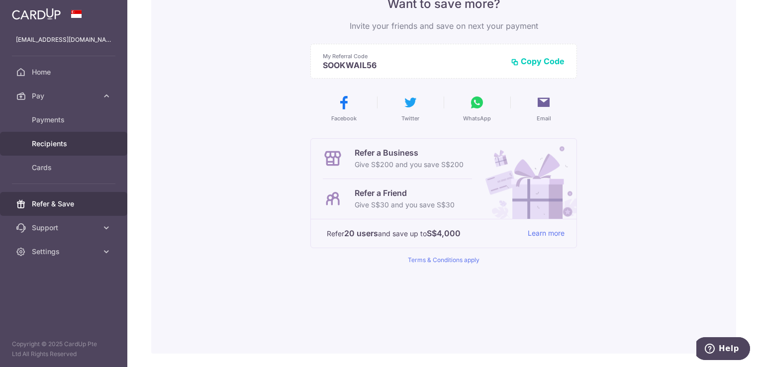
click at [50, 143] on span "Recipients" at bounding box center [65, 144] width 66 height 10
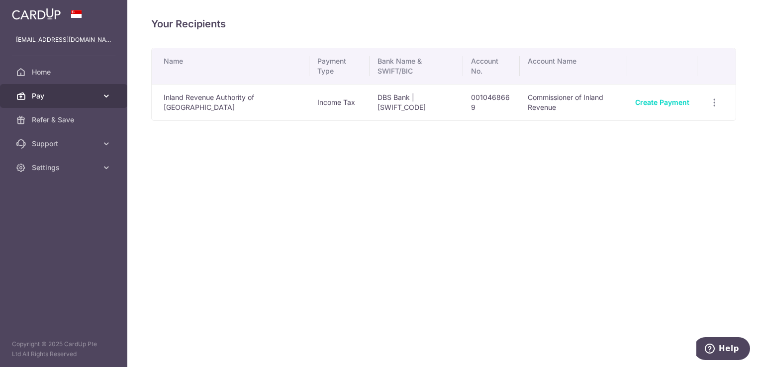
click at [44, 97] on span "Pay" at bounding box center [65, 96] width 66 height 10
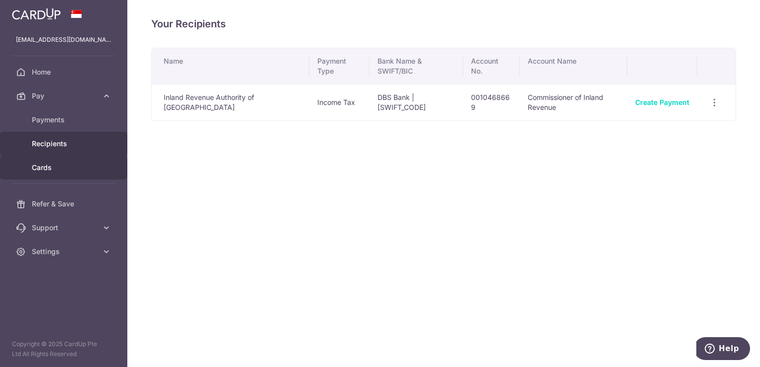
click at [42, 166] on span "Cards" at bounding box center [65, 168] width 66 height 10
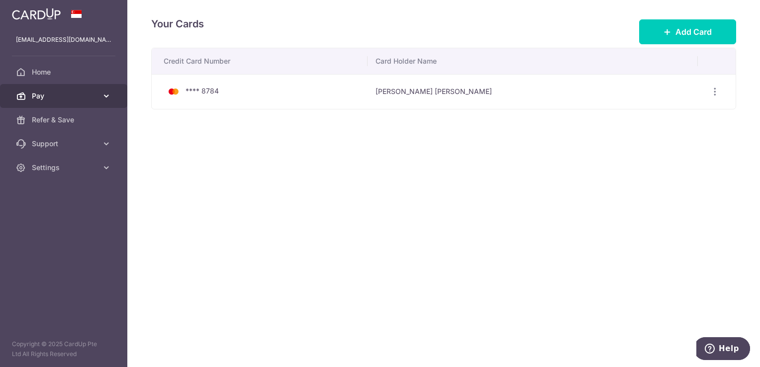
click at [47, 98] on span "Pay" at bounding box center [65, 96] width 66 height 10
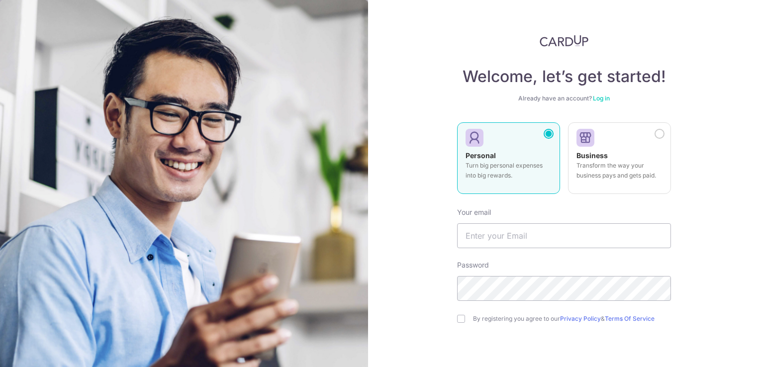
click at [601, 100] on link "Log in" at bounding box center [601, 97] width 17 height 7
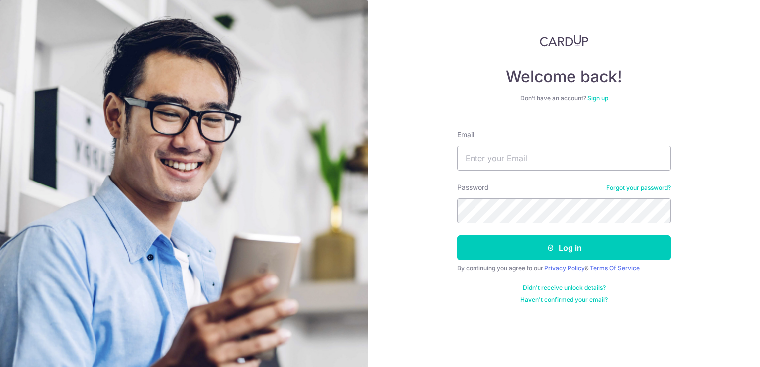
drag, startPoint x: 718, startPoint y: 0, endPoint x: 477, endPoint y: 31, distance: 242.7
click at [469, 29] on div "Welcome back! Don’t have an account? Sign up Email Password Forgot your passwor…" at bounding box center [564, 183] width 392 height 367
